Goal: Check status

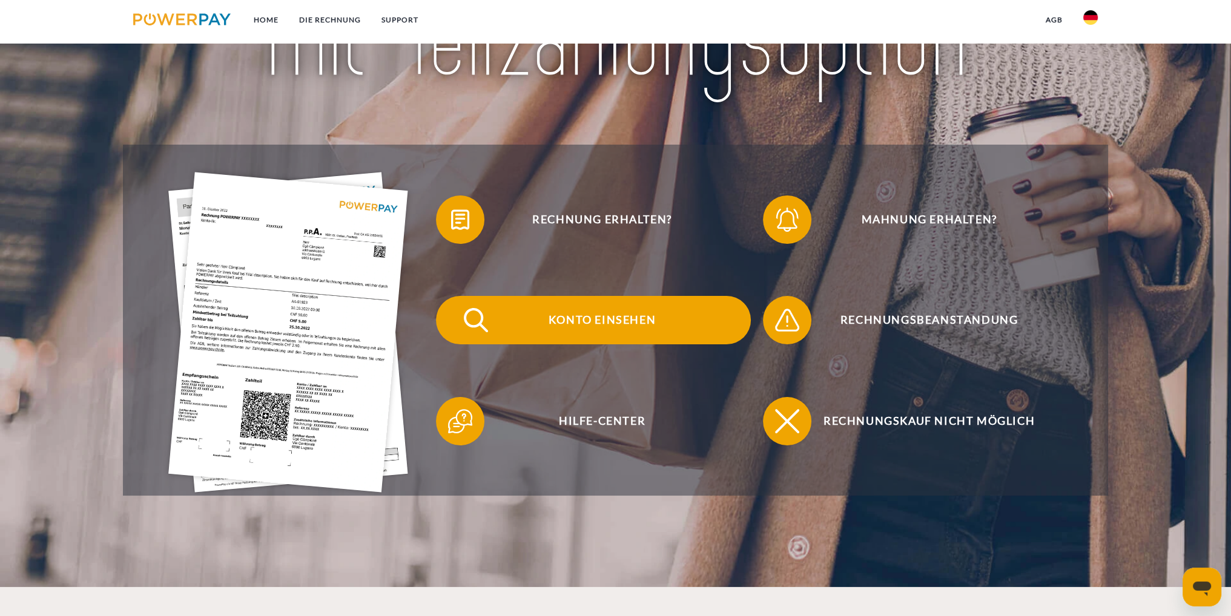
scroll to position [242, 0]
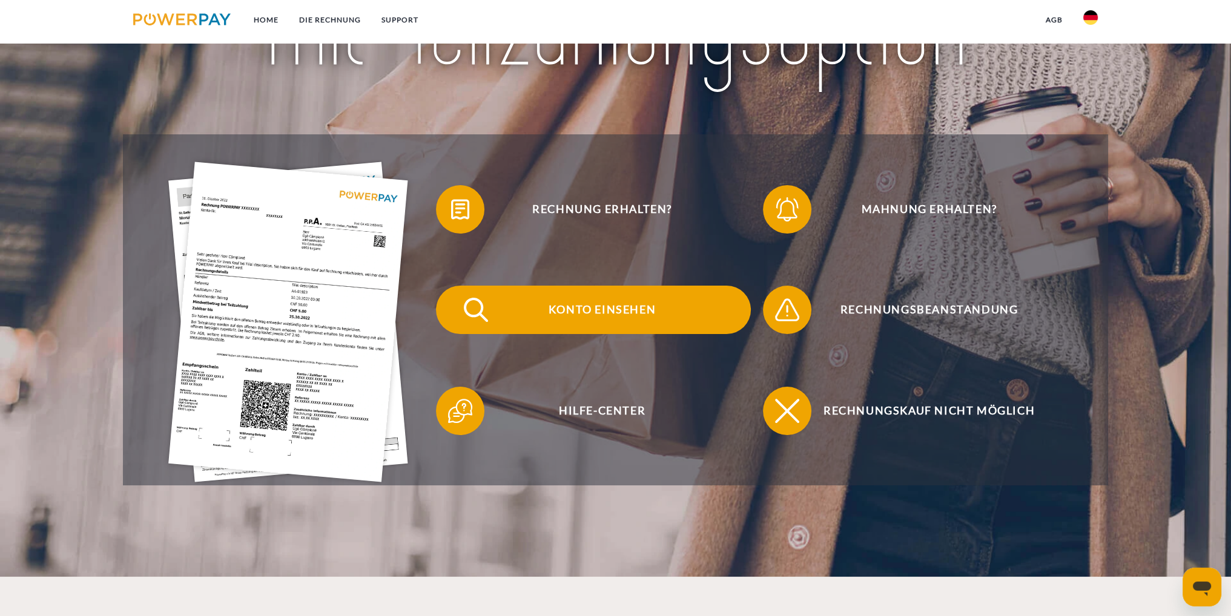
click at [583, 312] on span "Konto einsehen" at bounding box center [602, 310] width 297 height 48
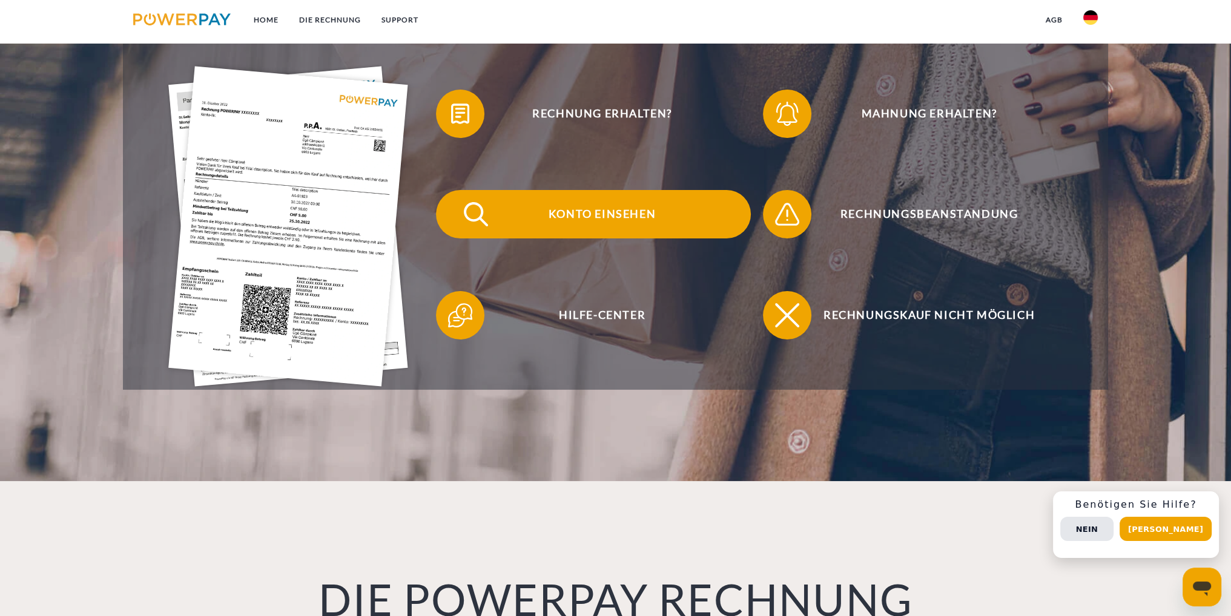
scroll to position [323, 0]
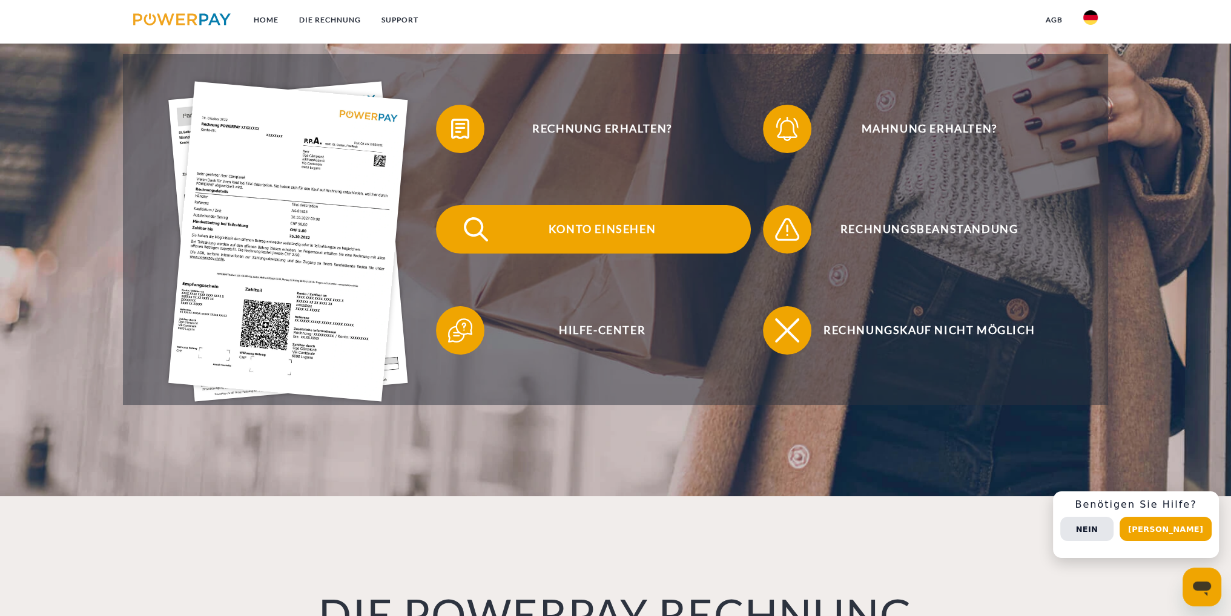
click at [623, 226] on span "Konto einsehen" at bounding box center [602, 229] width 297 height 48
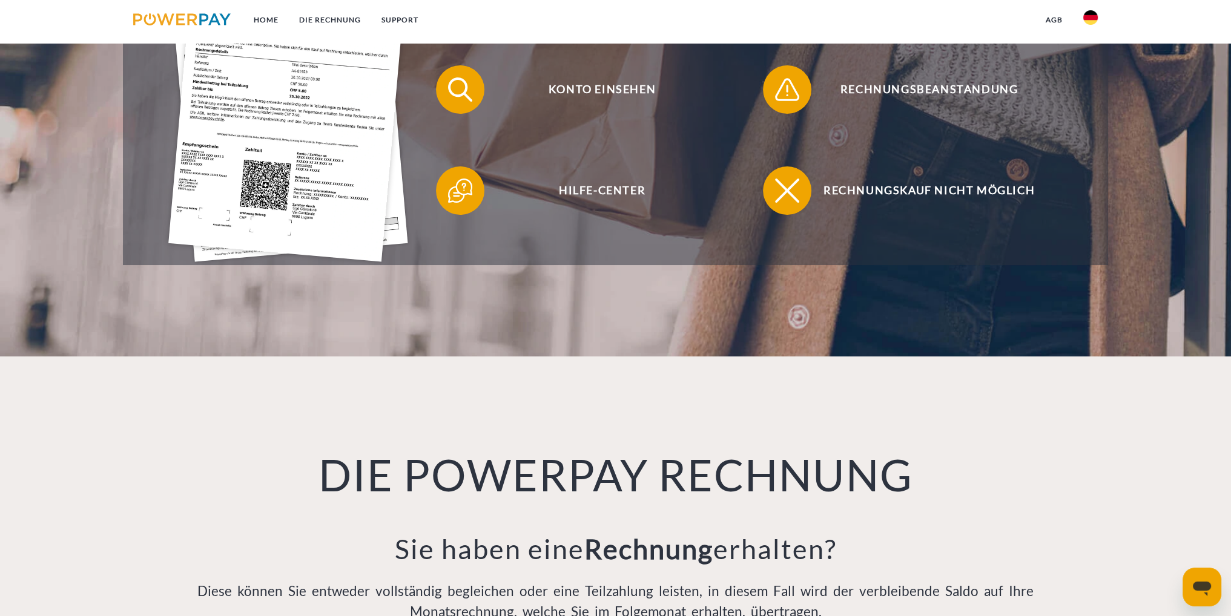
scroll to position [464, 0]
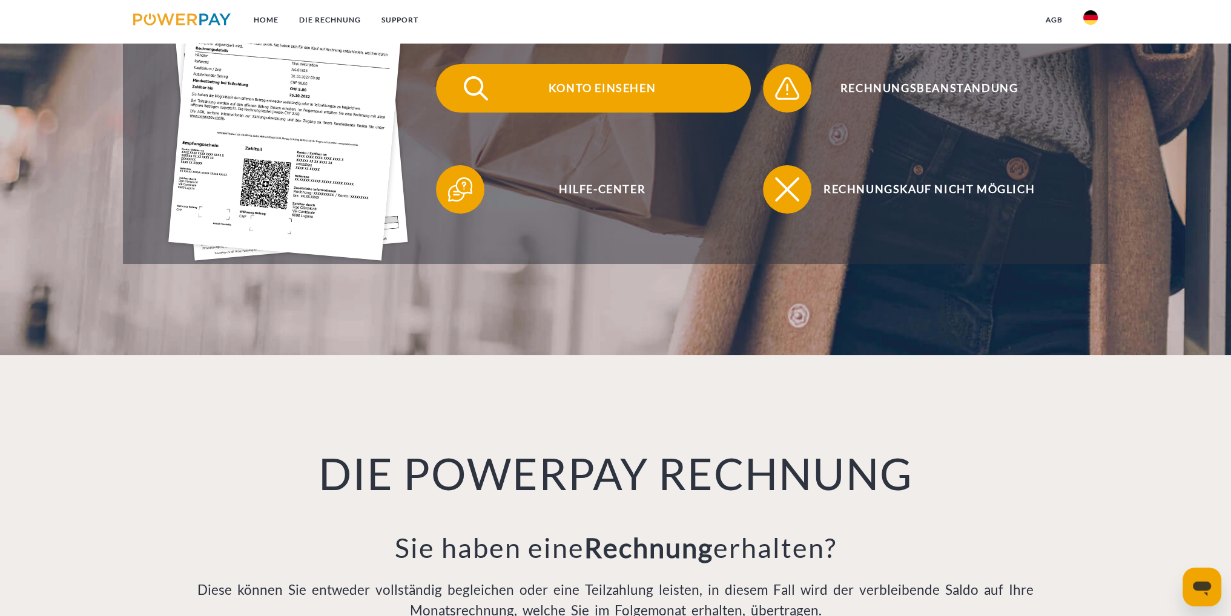
click at [555, 85] on span "Konto einsehen" at bounding box center [602, 88] width 297 height 48
